Goal: Task Accomplishment & Management: Complete application form

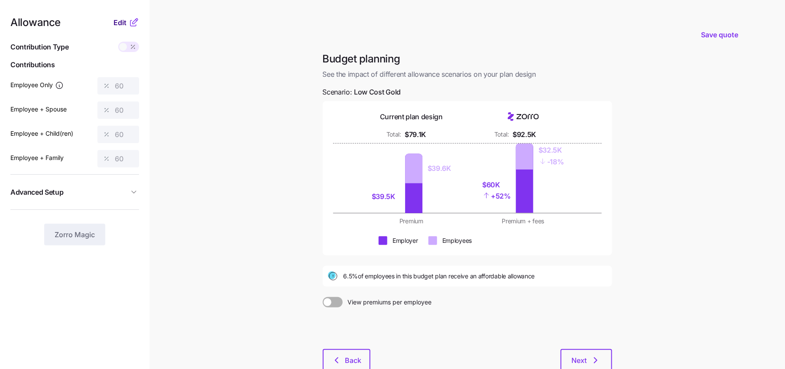
click at [126, 17] on div "Edit" at bounding box center [127, 22] width 26 height 10
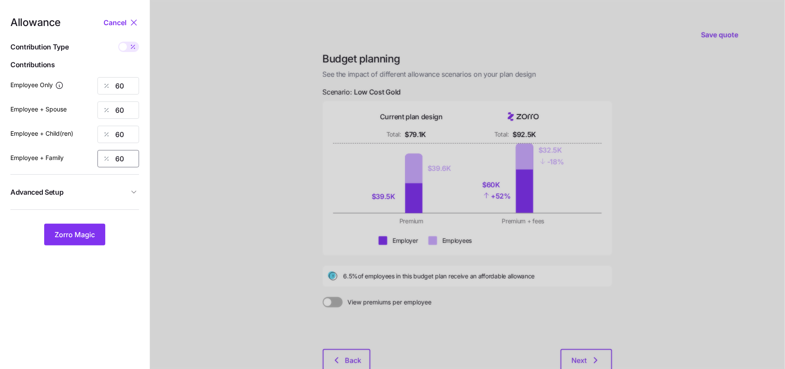
drag, startPoint x: 131, startPoint y: 160, endPoint x: 109, endPoint y: 160, distance: 22.1
click at [114, 160] on div "60" at bounding box center [119, 158] width 42 height 17
click at [74, 232] on span "Zorro Magic" at bounding box center [75, 234] width 40 height 10
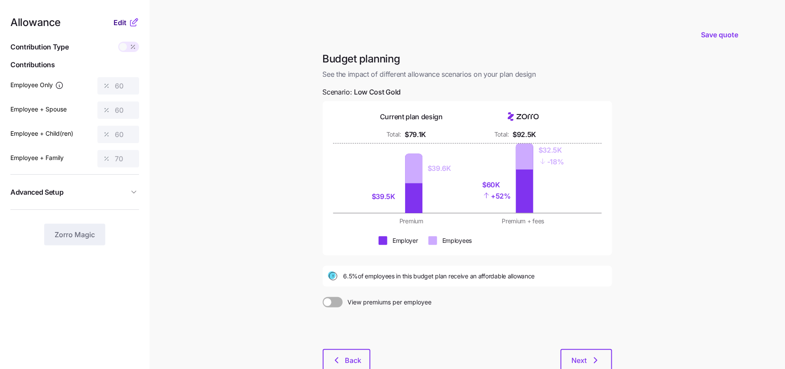
click at [125, 23] on span "Edit" at bounding box center [120, 22] width 13 height 10
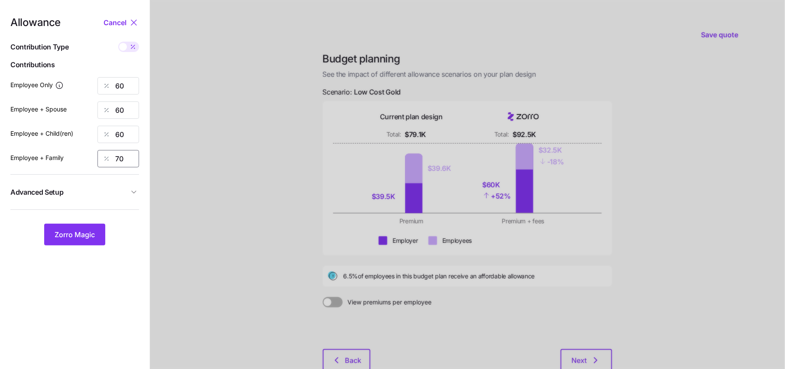
drag, startPoint x: 130, startPoint y: 162, endPoint x: 79, endPoint y: 154, distance: 51.3
click at [100, 162] on div "70" at bounding box center [119, 158] width 42 height 17
type input "8"
type input "90"
click at [83, 241] on button "Zorro Magic" at bounding box center [74, 235] width 61 height 22
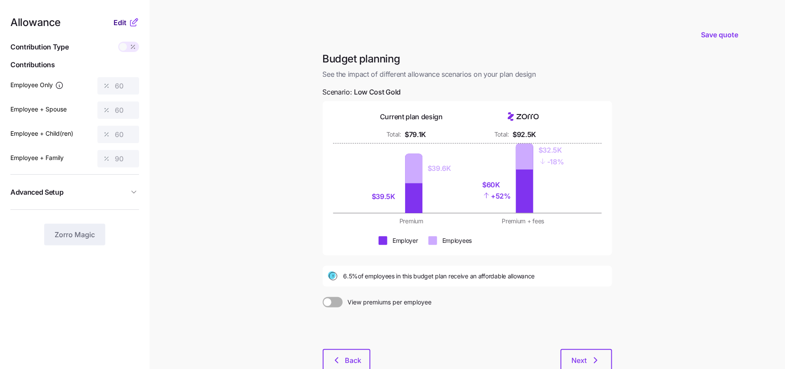
click at [124, 24] on span "Edit" at bounding box center [120, 22] width 13 height 10
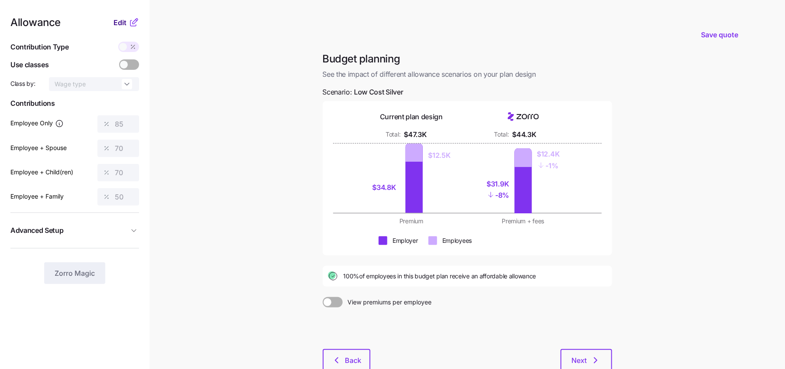
click at [125, 25] on span "Edit" at bounding box center [120, 22] width 13 height 10
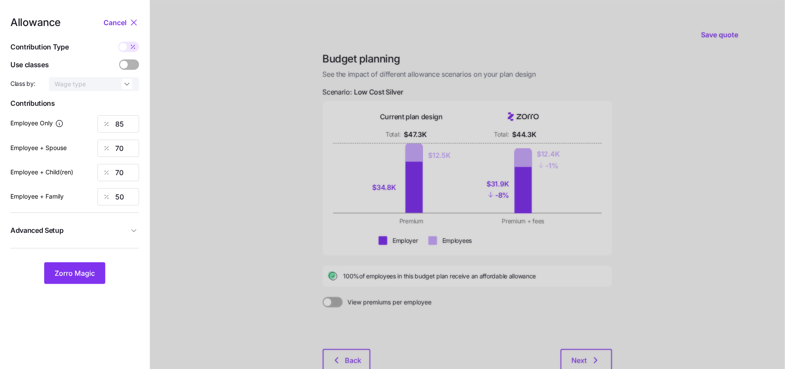
click at [410, 308] on div at bounding box center [467, 213] width 635 height 426
click at [89, 269] on span "Zorro Magic" at bounding box center [75, 273] width 40 height 10
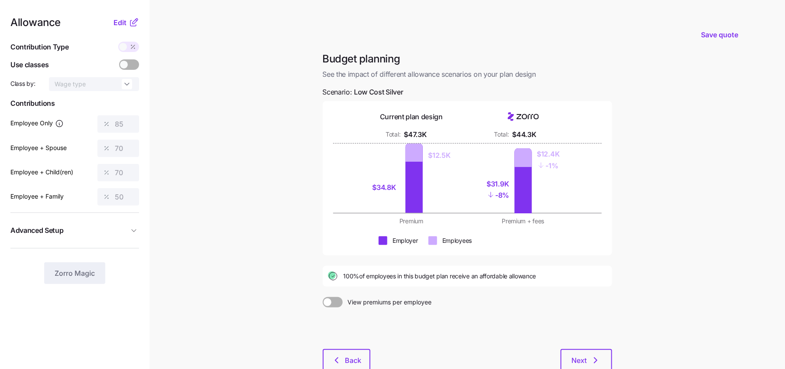
scroll to position [56, 0]
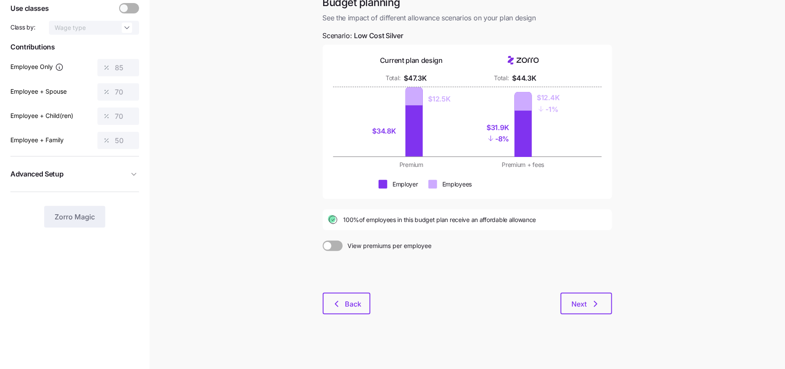
click at [581, 286] on div at bounding box center [468, 272] width 290 height 42
click at [582, 297] on button "Next" at bounding box center [587, 304] width 52 height 22
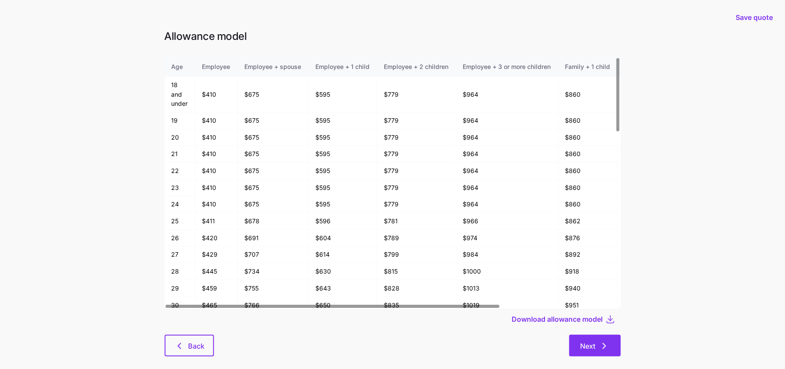
click at [592, 348] on span "Next" at bounding box center [588, 346] width 15 height 10
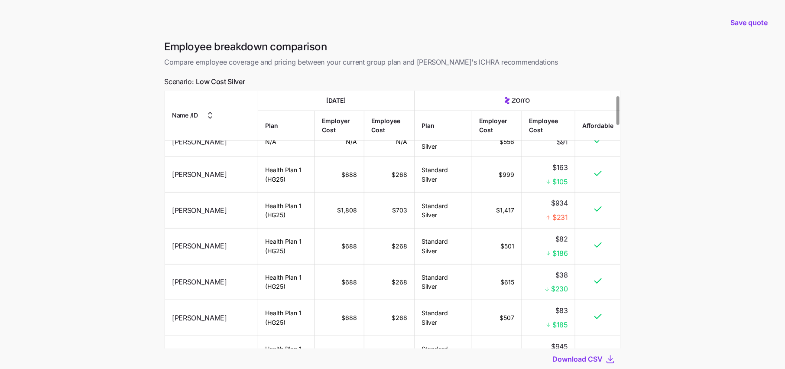
scroll to position [59, 0]
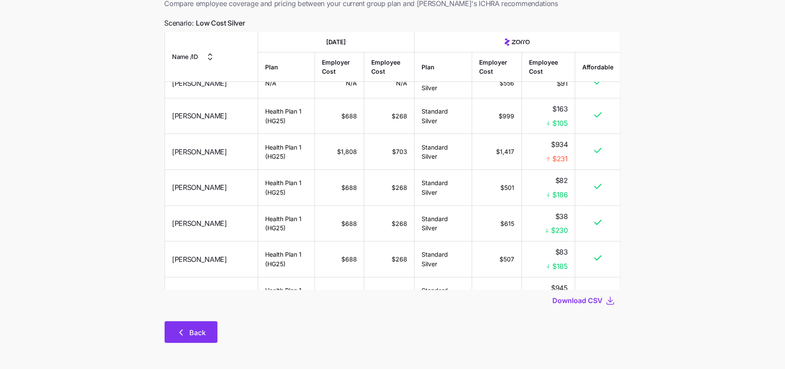
click at [190, 333] on span "Back" at bounding box center [198, 332] width 16 height 10
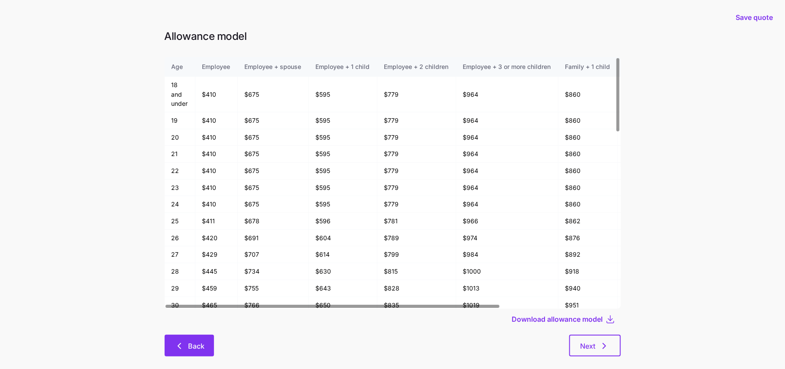
click at [189, 347] on span "Back" at bounding box center [196, 346] width 16 height 10
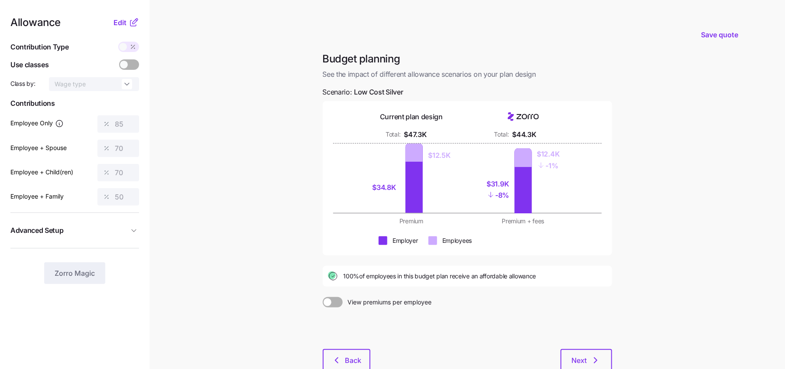
click at [135, 15] on nav "Allowance Edit Contribution Type Use classes Class by: Wage type Contributions …" at bounding box center [75, 213] width 150 height 426
click at [135, 23] on icon at bounding box center [135, 21] width 5 height 5
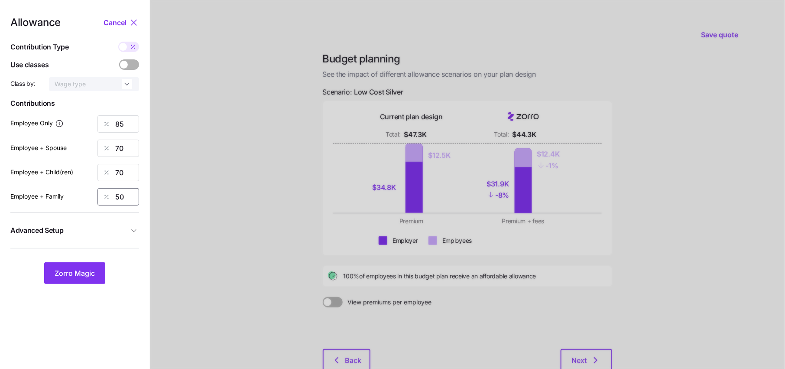
drag, startPoint x: 127, startPoint y: 199, endPoint x: 94, endPoint y: 196, distance: 33.0
click at [94, 196] on div "Employee + Family 50" at bounding box center [74, 196] width 129 height 17
click at [85, 272] on span "Zorro Magic" at bounding box center [75, 273] width 40 height 10
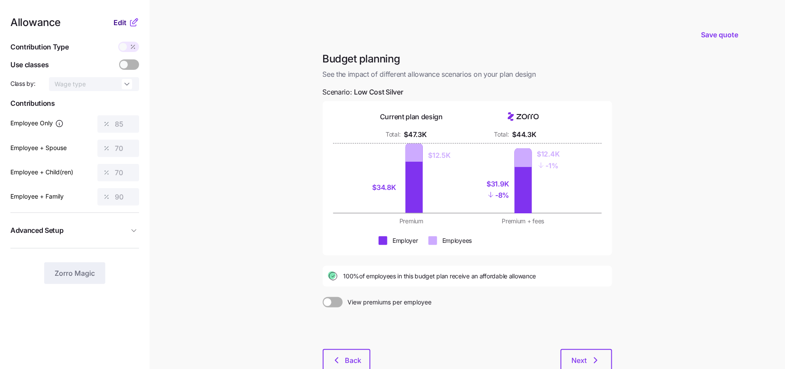
click at [127, 24] on button "Edit" at bounding box center [121, 22] width 15 height 10
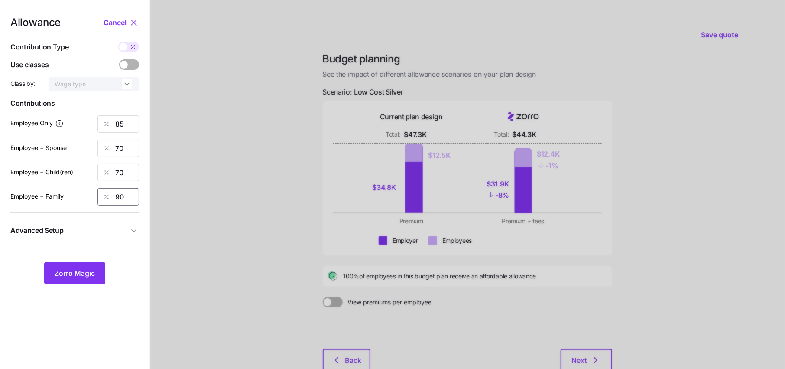
drag, startPoint x: 127, startPoint y: 199, endPoint x: 96, endPoint y: 198, distance: 31.3
click at [107, 199] on div "90" at bounding box center [119, 196] width 42 height 17
type input "60"
click at [89, 270] on span "Zorro Magic" at bounding box center [75, 273] width 40 height 10
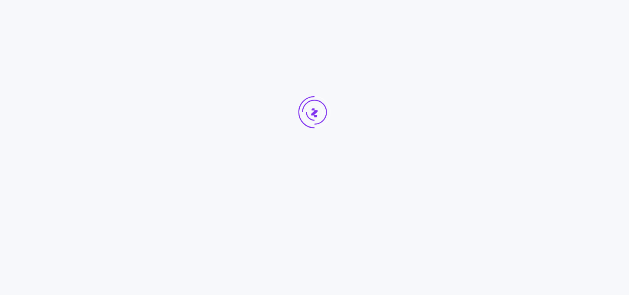
click at [33, 167] on div at bounding box center [314, 128] width 629 height 257
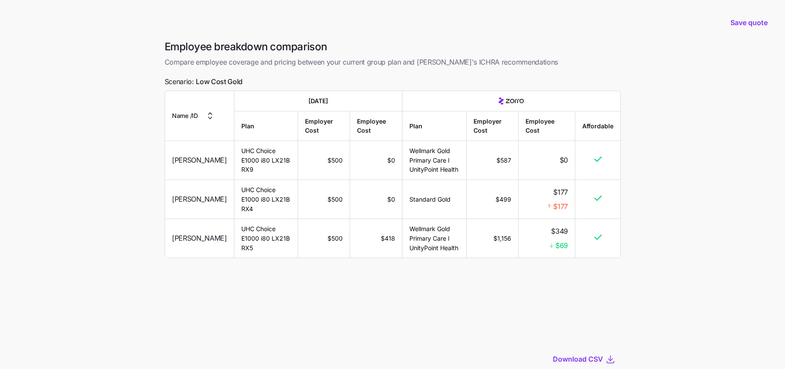
scroll to position [18, 0]
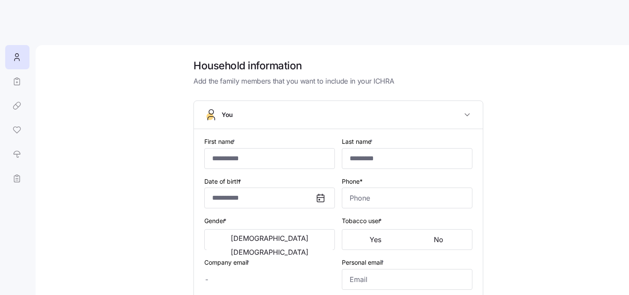
click at [169, 30] on main "Household information Add the family members that you want to include in your I…" at bounding box center [314, 145] width 629 height 290
type input "***"
type input "*****"
type input "goldfishguy@zorro.com"
type input "goldfish@lasso.com"
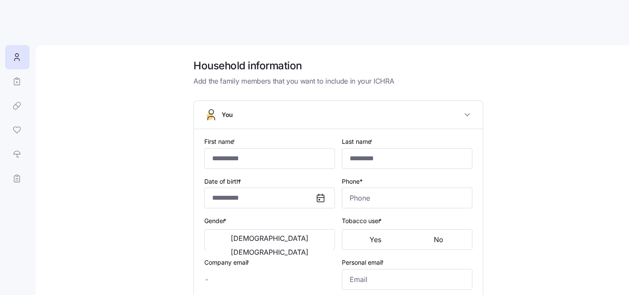
type input "**********"
checkbox input "true"
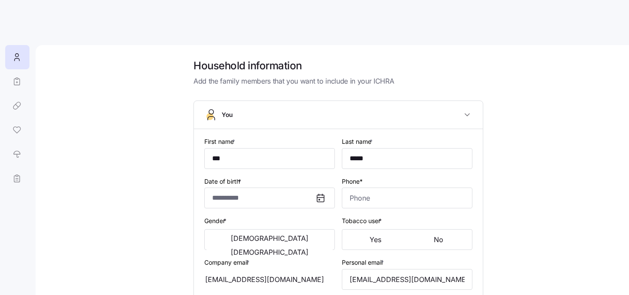
type input "**********"
type input "(234) 567-8901"
type input "US citizen"
type input "Single"
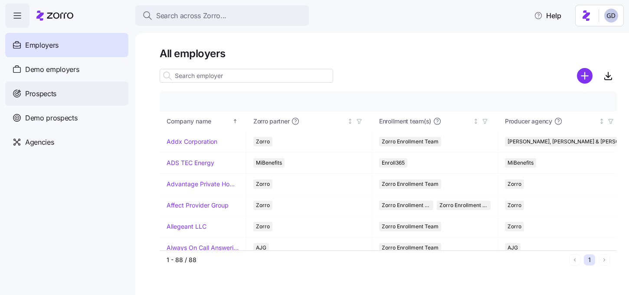
click at [48, 102] on div "Prospects" at bounding box center [66, 93] width 123 height 24
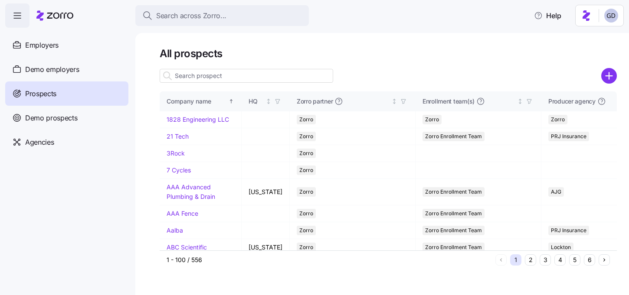
click at [251, 77] on input at bounding box center [246, 76] width 173 height 14
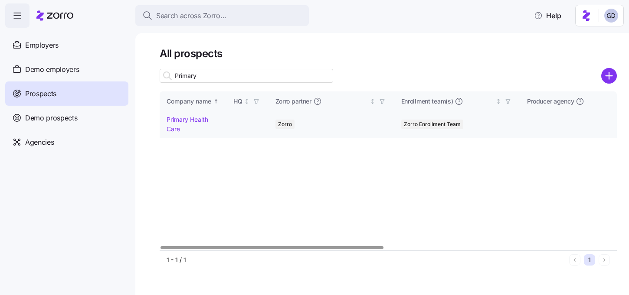
type input "Primary"
click at [188, 118] on link "Primary Health Care" at bounding box center [187, 124] width 42 height 17
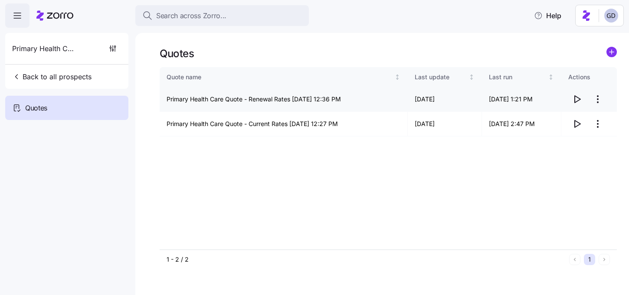
click at [574, 100] on icon "button" at bounding box center [577, 99] width 6 height 7
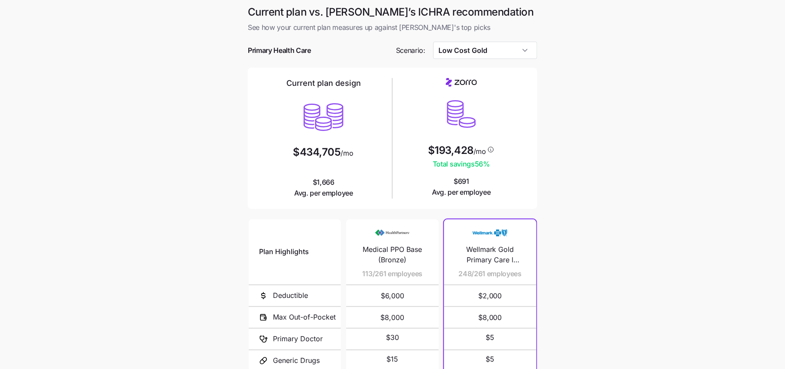
scroll to position [104, 0]
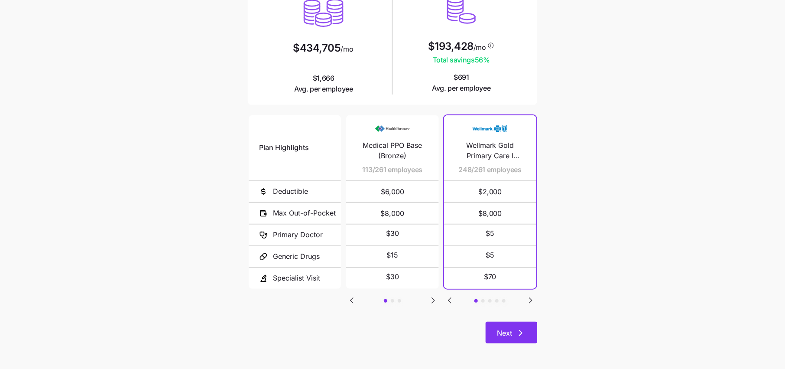
click at [511, 334] on span "Next" at bounding box center [504, 333] width 15 height 10
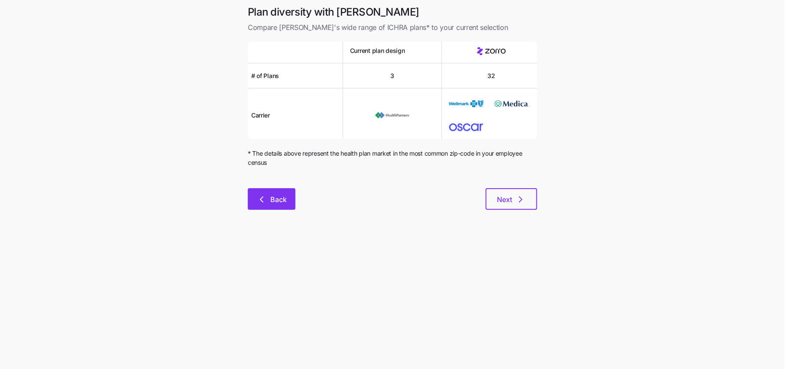
click at [257, 201] on icon "button" at bounding box center [262, 199] width 10 height 10
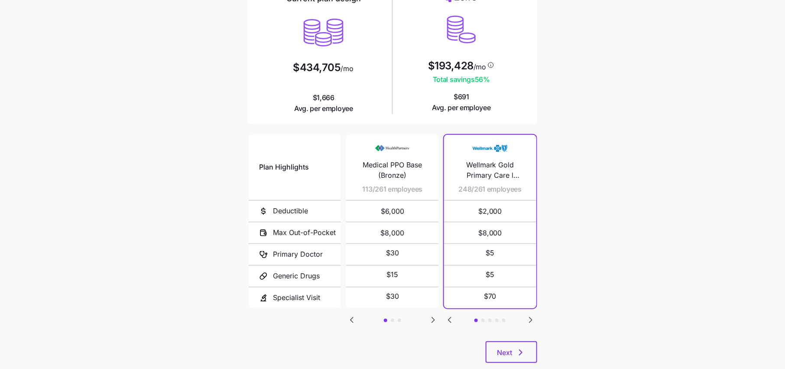
scroll to position [104, 0]
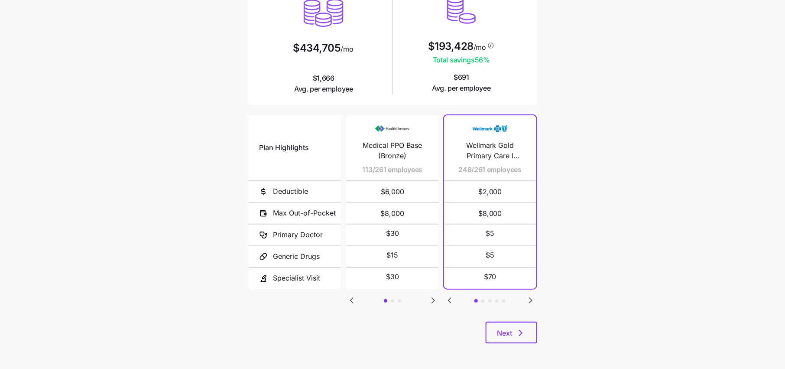
click at [531, 296] on icon "Go to next slide" at bounding box center [531, 300] width 10 height 10
click at [448, 300] on icon "Go to previous slide" at bounding box center [450, 300] width 10 height 10
click at [504, 329] on span "Next" at bounding box center [504, 333] width 15 height 10
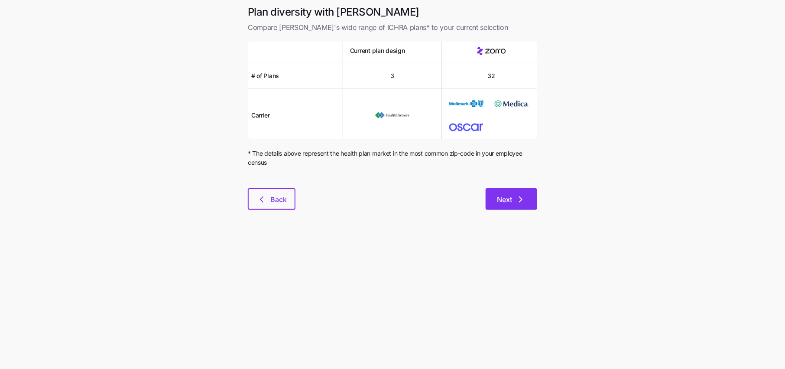
click at [515, 201] on span "Next" at bounding box center [511, 199] width 29 height 10
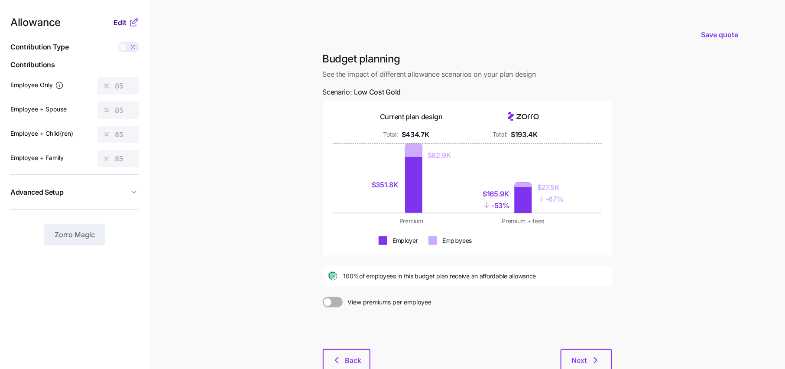
click at [124, 20] on span "Edit" at bounding box center [120, 22] width 13 height 10
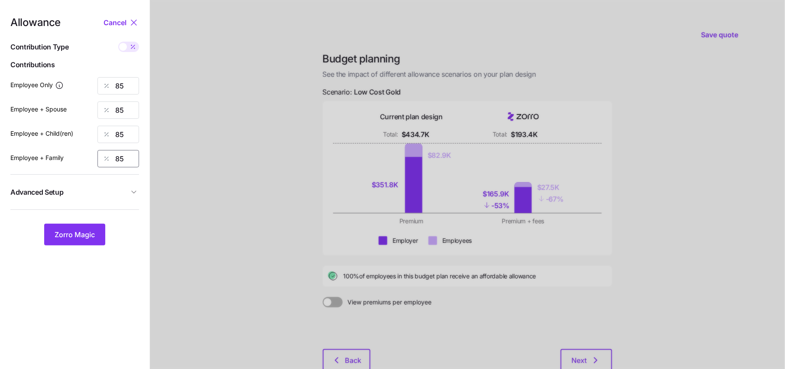
drag, startPoint x: 134, startPoint y: 156, endPoint x: 82, endPoint y: 155, distance: 51.2
click at [84, 156] on div "Employee + Family 85" at bounding box center [74, 158] width 129 height 17
click at [80, 231] on span "Zorro Magic" at bounding box center [75, 234] width 40 height 10
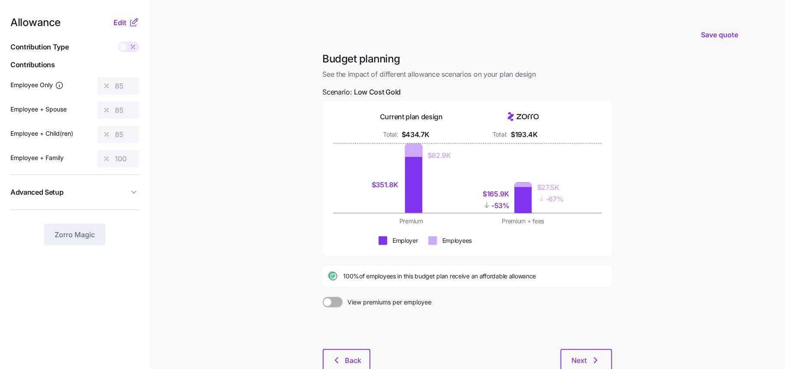
click at [124, 28] on div "Allowance Edit Contribution Type Use classes Contributions Employee Only 85 Emp…" at bounding box center [74, 131] width 129 height 228
click at [130, 23] on icon at bounding box center [133, 23] width 6 height 6
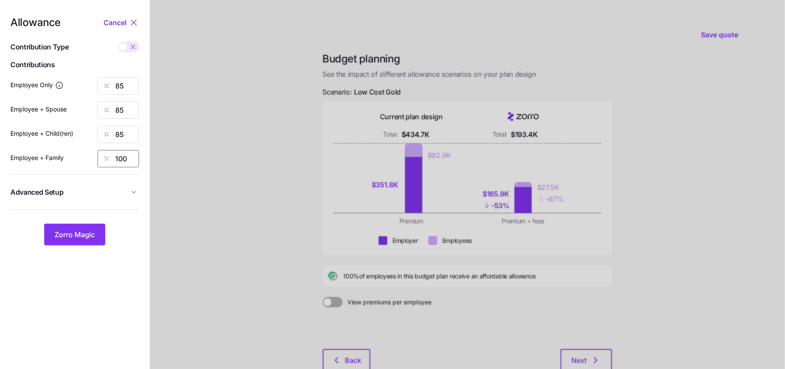
drag, startPoint x: 130, startPoint y: 156, endPoint x: 98, endPoint y: 156, distance: 32.9
click at [107, 156] on div "100" at bounding box center [119, 158] width 42 height 17
type input "85"
click at [141, 189] on nav "Allowance Cancel Contribution Type Use classes Contributions Employee Only 85 E…" at bounding box center [75, 213] width 150 height 426
click at [127, 189] on span "Advanced Setup" at bounding box center [69, 192] width 118 height 11
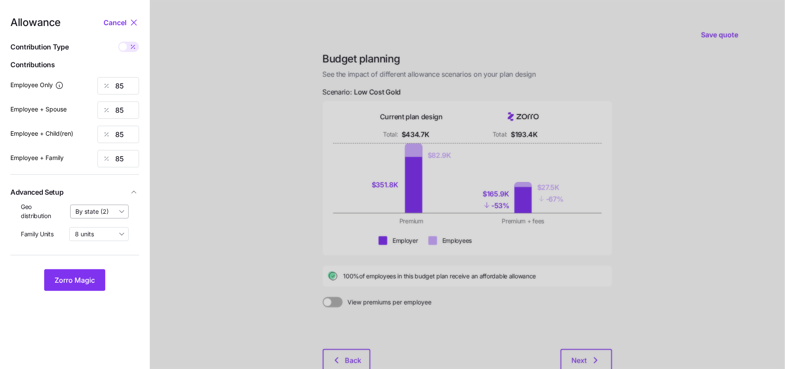
click at [89, 211] on input "By state (2)" at bounding box center [99, 212] width 59 height 14
click at [96, 264] on span "By state (2)" at bounding box center [94, 262] width 33 height 10
click at [79, 278] on span "Zorro Magic" at bounding box center [75, 280] width 40 height 10
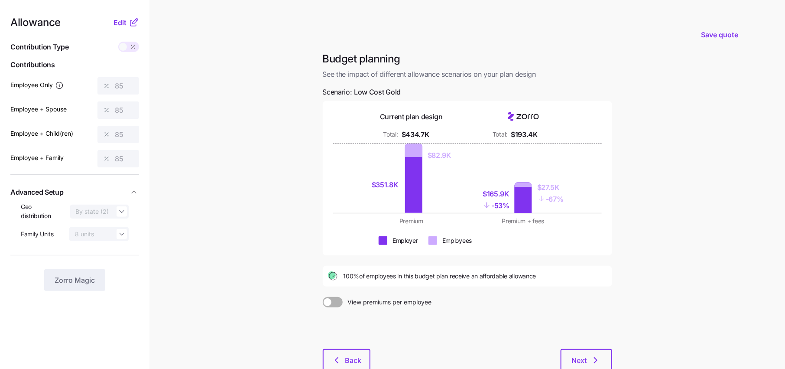
scroll to position [56, 0]
